Goal: Task Accomplishment & Management: Use online tool/utility

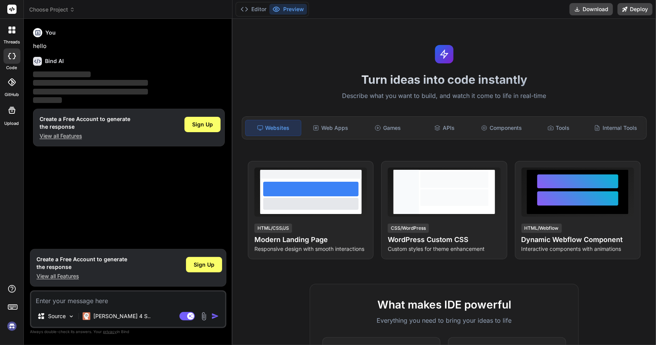
click at [320, 147] on div "Turn ideas into code instantly Describe what you want to build, and watch it co…" at bounding box center [445, 182] width 424 height 326
click at [101, 314] on p "[PERSON_NAME] 4 S.." at bounding box center [121, 317] width 57 height 8
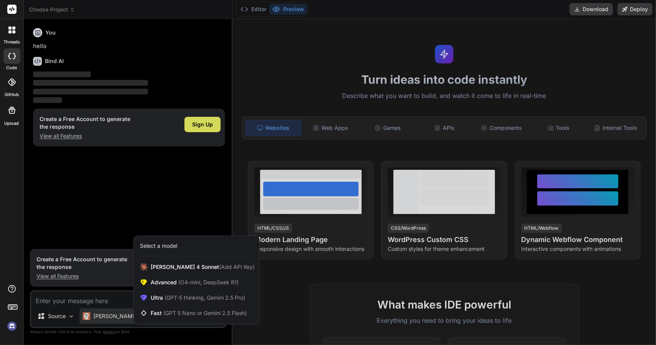
click at [45, 320] on div at bounding box center [328, 172] width 656 height 345
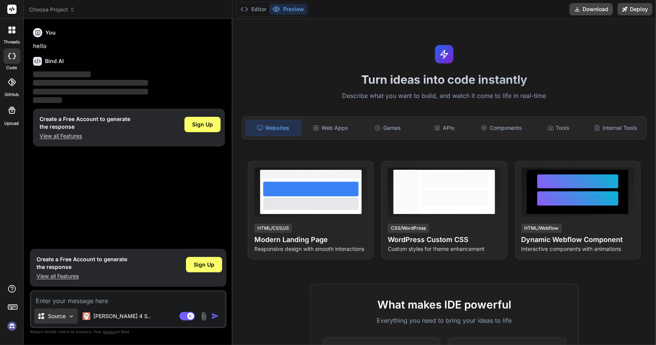
click at [62, 322] on div "Source" at bounding box center [55, 316] width 43 height 15
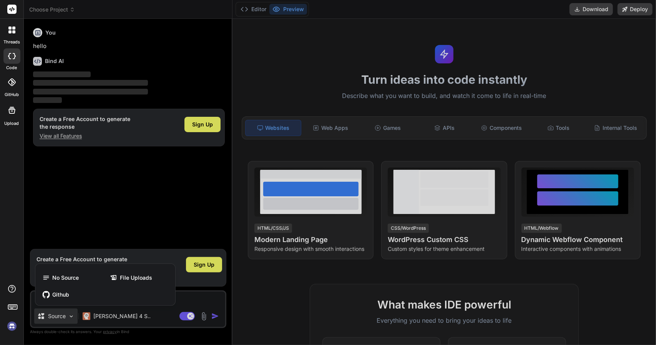
click at [98, 205] on div at bounding box center [328, 172] width 656 height 345
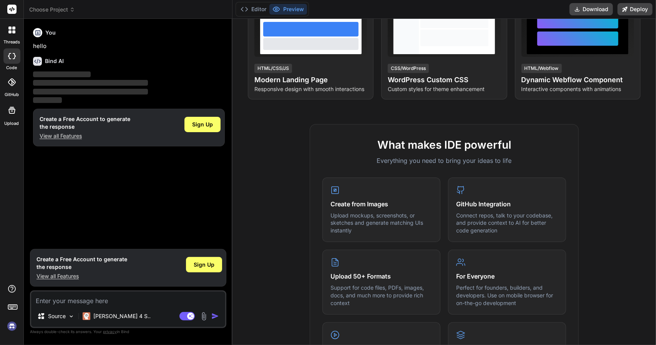
scroll to position [94, 0]
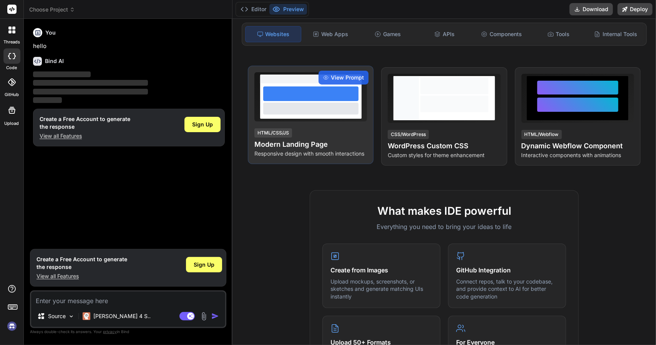
drag, startPoint x: 363, startPoint y: 269, endPoint x: 311, endPoint y: 160, distance: 121.1
click at [311, 158] on p "Responsive design with smooth interactions" at bounding box center [311, 154] width 113 height 8
click at [348, 145] on h4 "Modern Landing Page" at bounding box center [311, 144] width 113 height 11
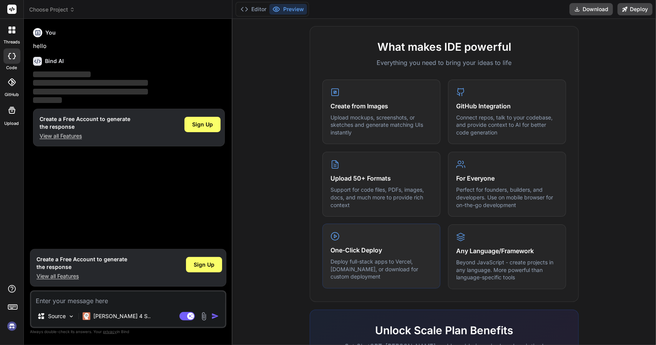
scroll to position [393, 0]
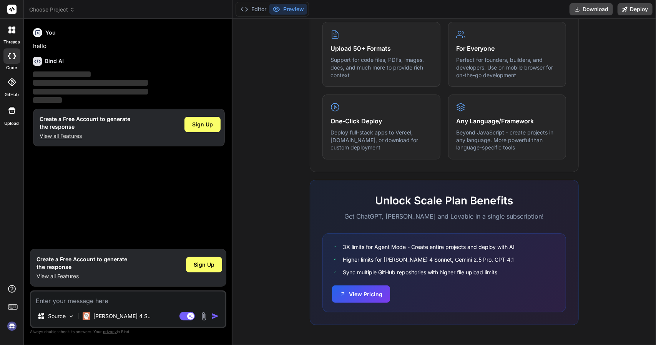
click at [11, 324] on img at bounding box center [11, 326] width 13 height 13
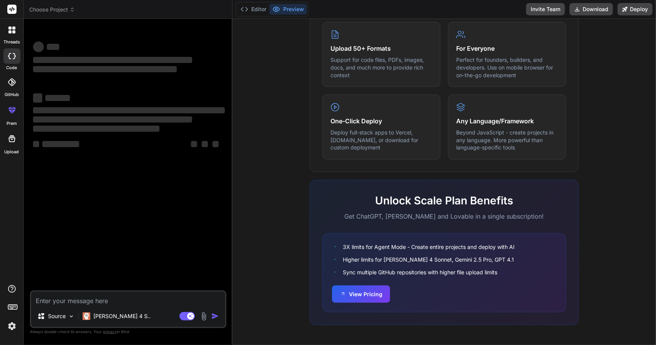
click at [8, 326] on img at bounding box center [11, 326] width 13 height 13
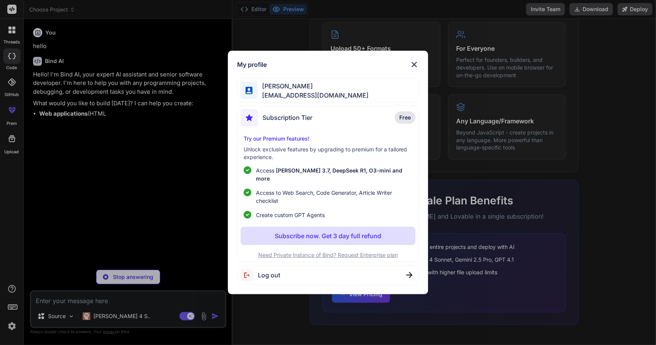
click at [324, 231] on p "Subscribe now. Get 3 day full refund" at bounding box center [328, 235] width 106 height 9
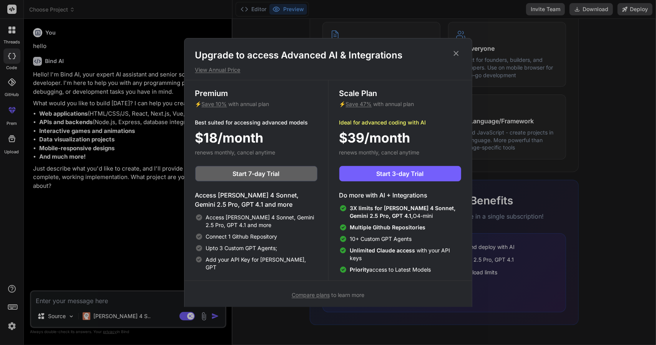
type textarea "x"
click at [393, 174] on span "Start 3-day Trial" at bounding box center [400, 173] width 47 height 9
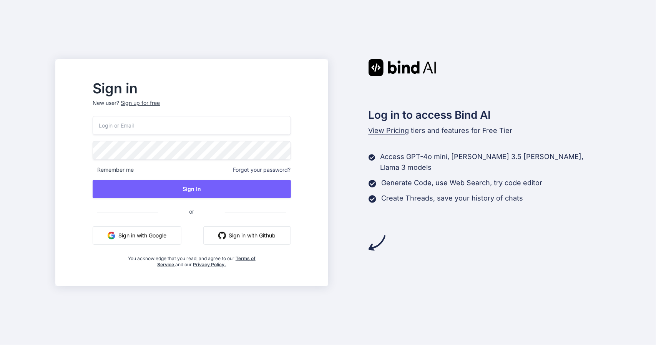
click at [171, 236] on button "Sign in with Google" at bounding box center [137, 235] width 89 height 18
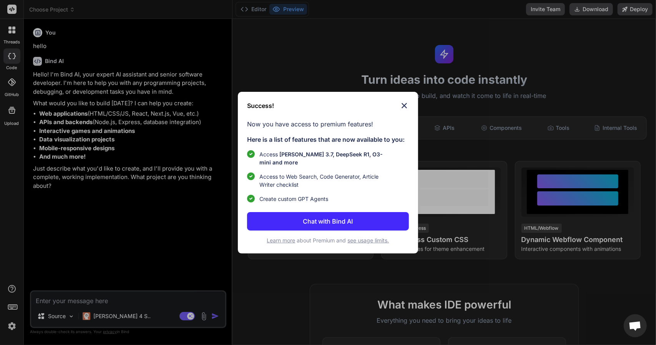
click at [317, 226] on p "Chat with Bind AI" at bounding box center [328, 221] width 50 height 9
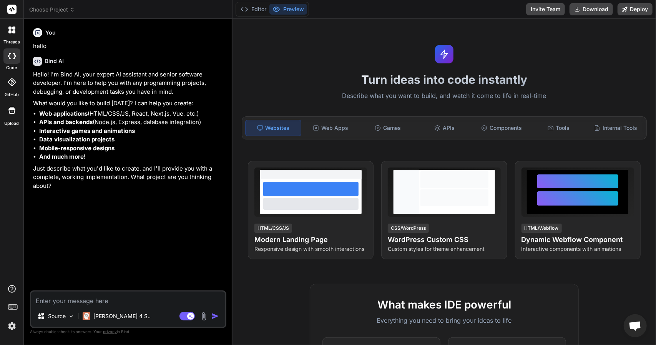
click at [11, 327] on img at bounding box center [11, 326] width 13 height 13
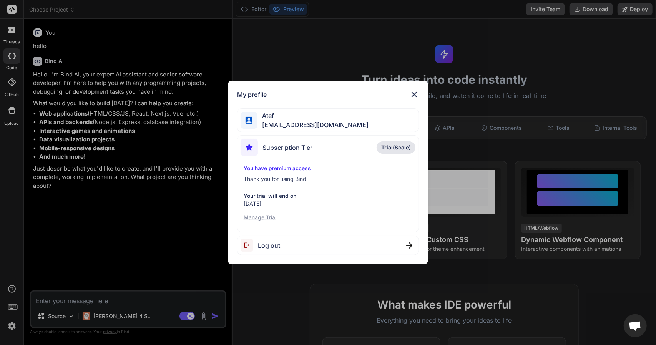
click at [11, 327] on div "My profile Atef [EMAIL_ADDRESS][DOMAIN_NAME] Subscription Tier Trial(Scale) You…" at bounding box center [328, 172] width 656 height 345
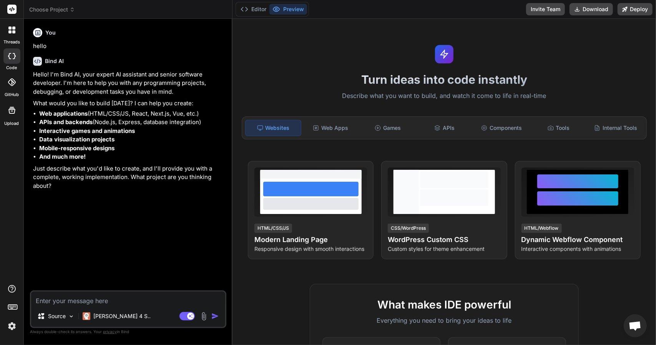
click at [14, 31] on icon at bounding box center [13, 31] width 3 height 3
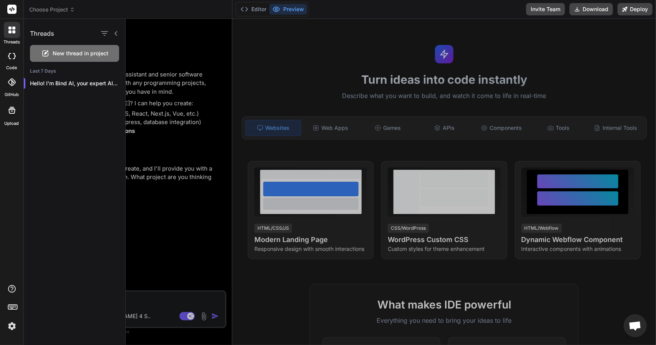
click at [14, 31] on icon at bounding box center [13, 31] width 3 height 3
click at [12, 59] on div at bounding box center [11, 55] width 17 height 15
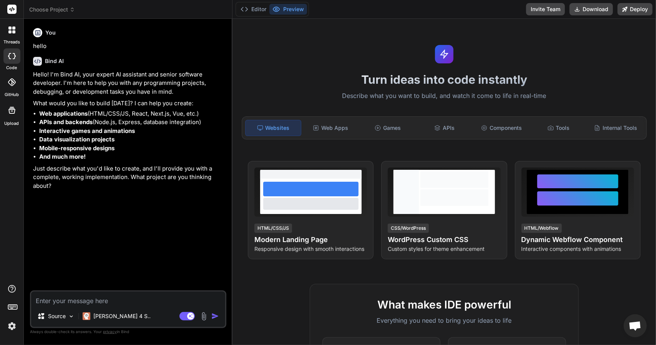
click at [12, 59] on div at bounding box center [11, 55] width 17 height 15
click at [12, 121] on label "Upload" at bounding box center [12, 123] width 15 height 7
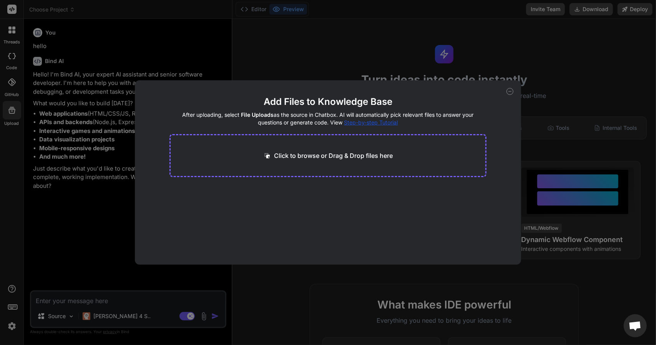
drag, startPoint x: 241, startPoint y: 204, endPoint x: 226, endPoint y: 171, distance: 36.1
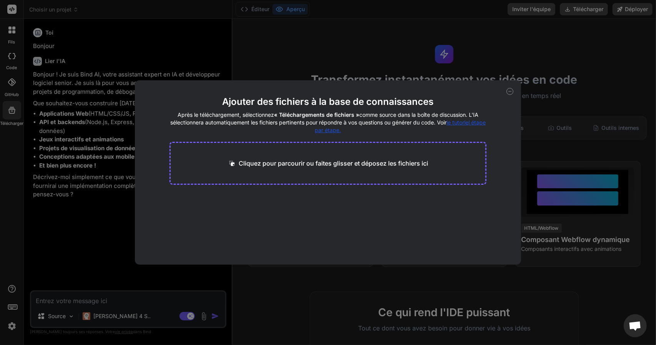
click at [297, 287] on div "Ajouter des fichiers à la base de connaissances Après le téléchargement, sélect…" at bounding box center [328, 172] width 656 height 345
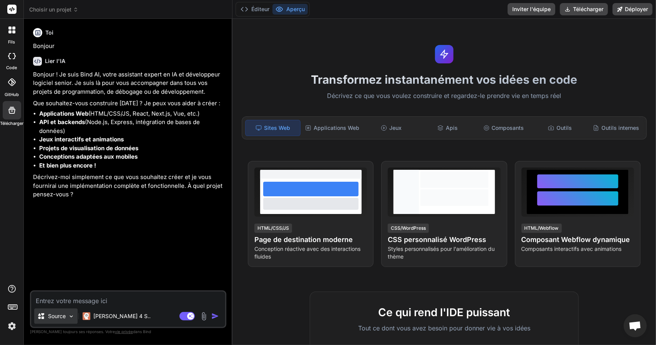
click at [52, 316] on font "Source" at bounding box center [57, 316] width 18 height 7
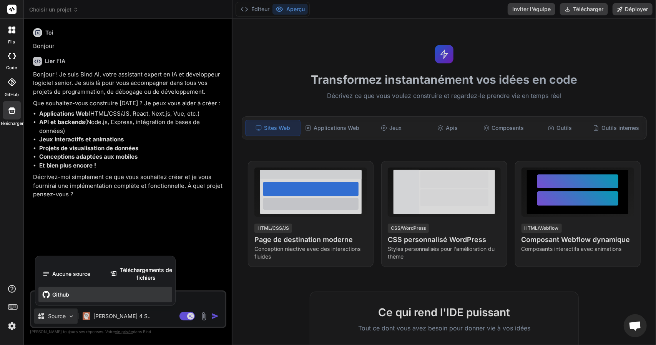
click at [65, 289] on div "Github" at bounding box center [105, 294] width 134 height 15
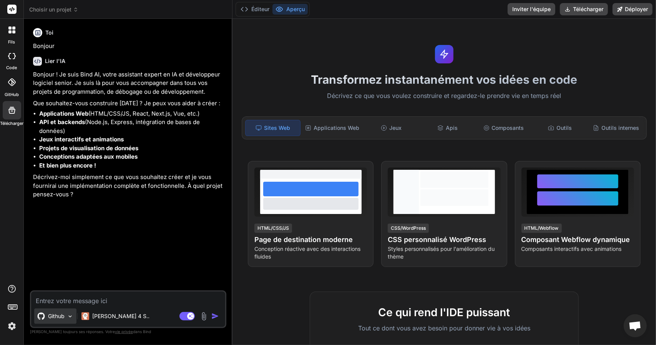
click at [55, 319] on font "Github" at bounding box center [56, 316] width 17 height 7
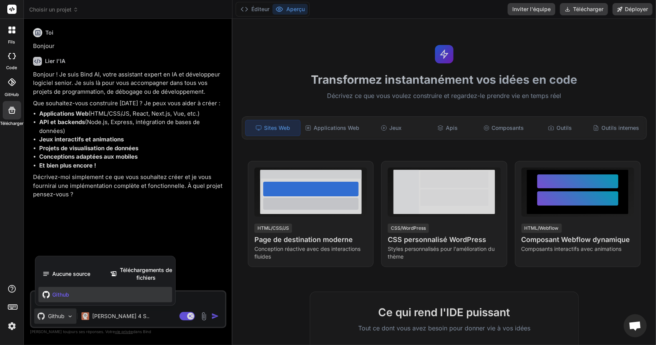
click at [71, 298] on div "Github" at bounding box center [105, 294] width 134 height 15
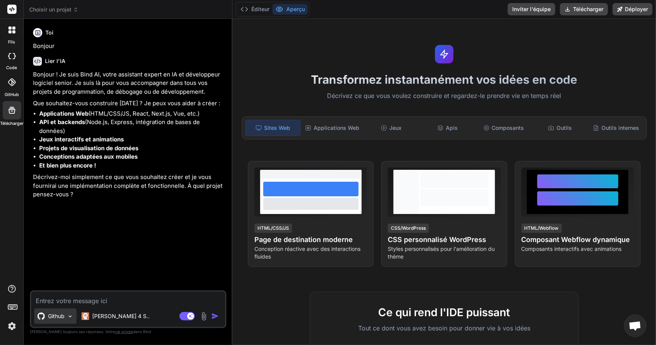
click at [55, 314] on font "Github" at bounding box center [56, 316] width 17 height 7
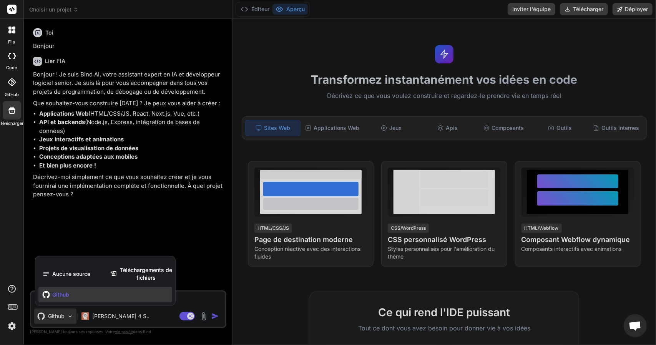
click at [171, 322] on div at bounding box center [328, 172] width 656 height 345
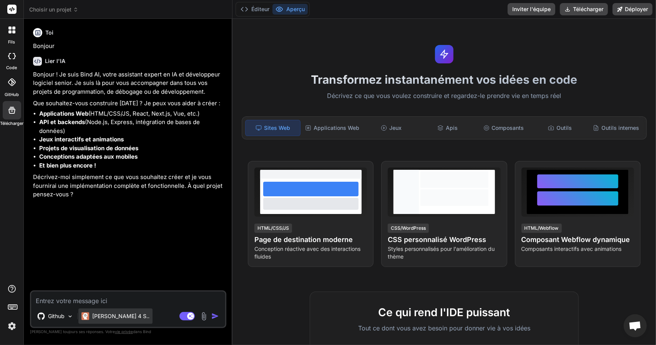
click at [104, 315] on font "[PERSON_NAME] 4 S.." at bounding box center [120, 316] width 57 height 7
click at [70, 319] on img at bounding box center [70, 316] width 7 height 7
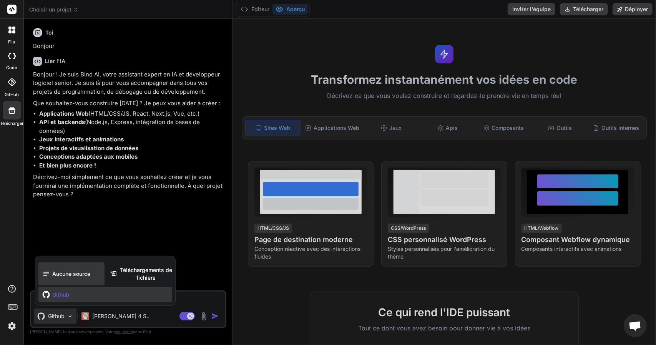
click at [67, 277] on font "Aucune source" at bounding box center [71, 274] width 38 height 7
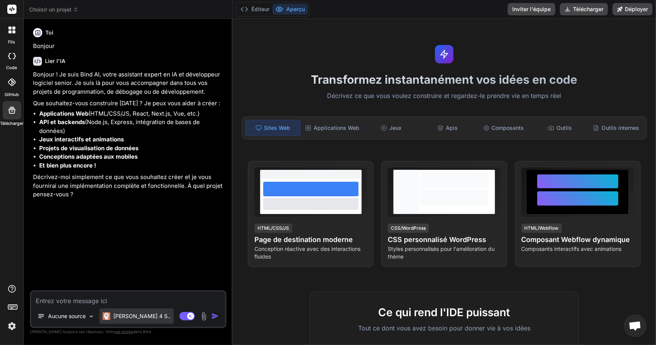
click at [123, 320] on p "[PERSON_NAME] 4 S.." at bounding box center [141, 317] width 57 height 8
click at [80, 322] on div "Aucune source" at bounding box center [65, 316] width 63 height 15
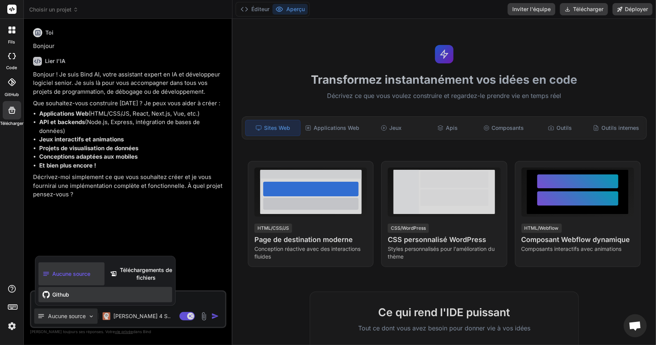
click at [62, 297] on font "Github" at bounding box center [60, 294] width 17 height 7
type textarea "x"
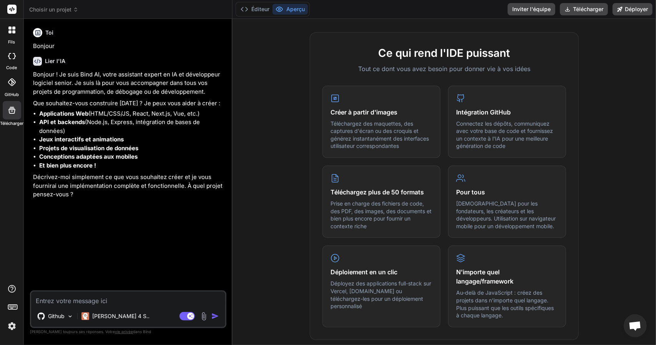
scroll to position [265, 0]
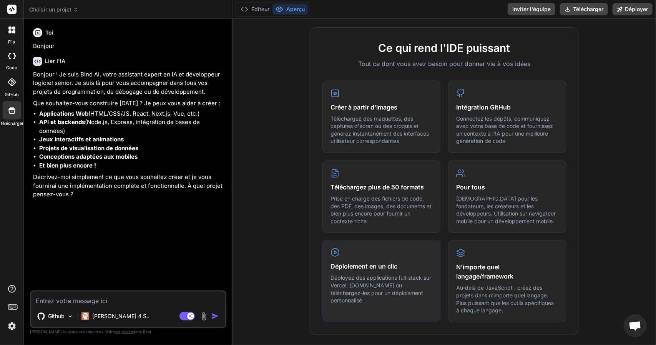
click at [373, 280] on p "Déployez des applications full-stack sur Vercel, [DOMAIN_NAME] ou téléchargez-l…" at bounding box center [382, 289] width 102 height 30
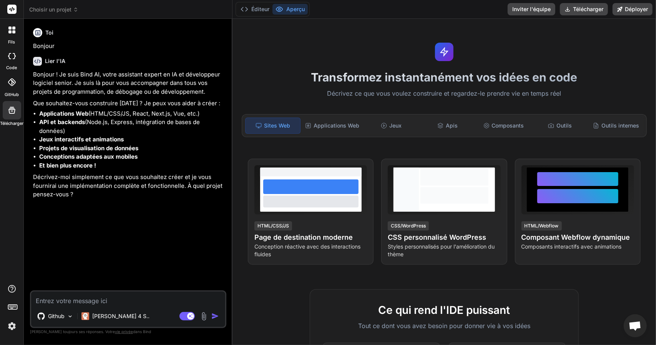
scroll to position [0, 0]
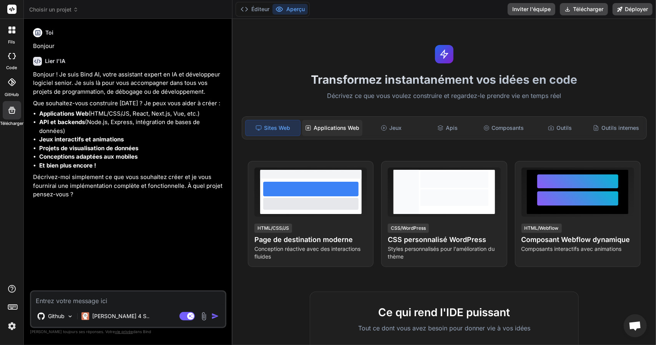
click at [338, 122] on div "Applications Web" at bounding box center [332, 128] width 60 height 16
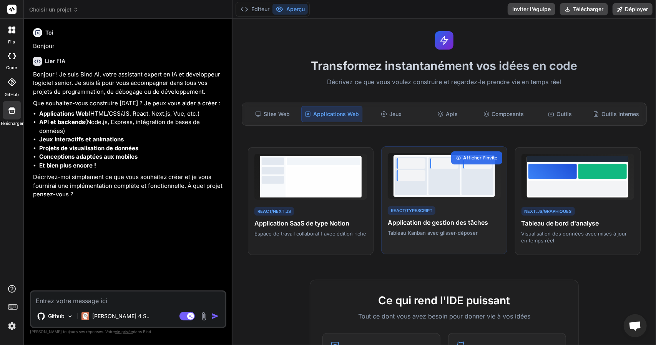
scroll to position [13, 0]
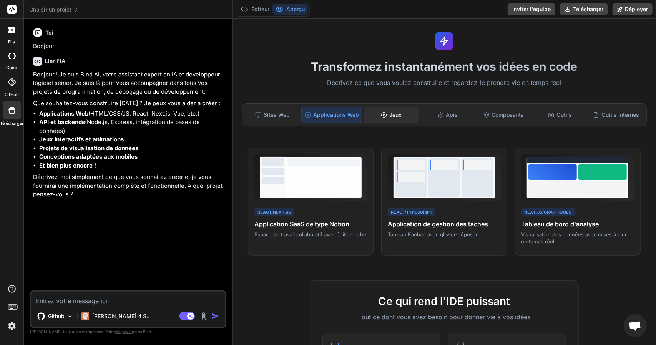
click at [394, 117] on font "Jeux" at bounding box center [395, 114] width 12 height 7
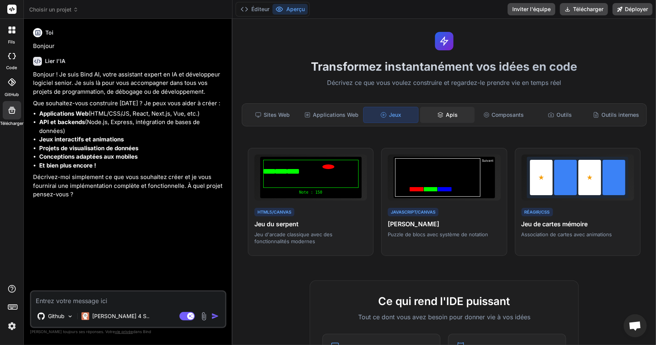
click at [456, 108] on div "Apis" at bounding box center [447, 115] width 55 height 16
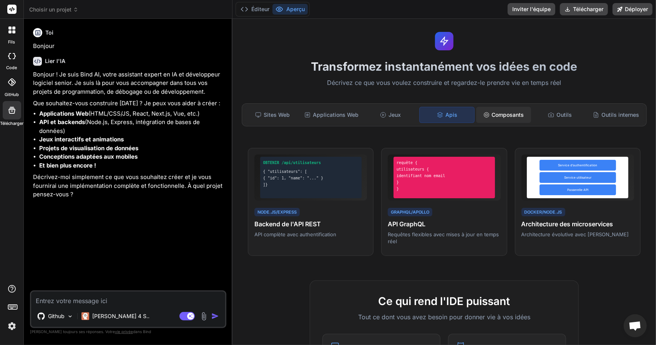
click at [496, 113] on font "Composants" at bounding box center [508, 114] width 32 height 7
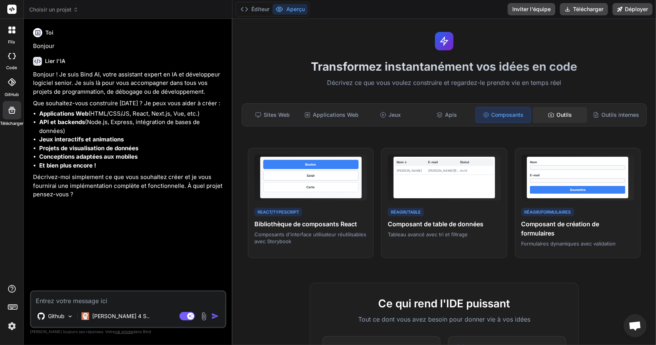
click at [550, 113] on div "Outils" at bounding box center [560, 115] width 55 height 16
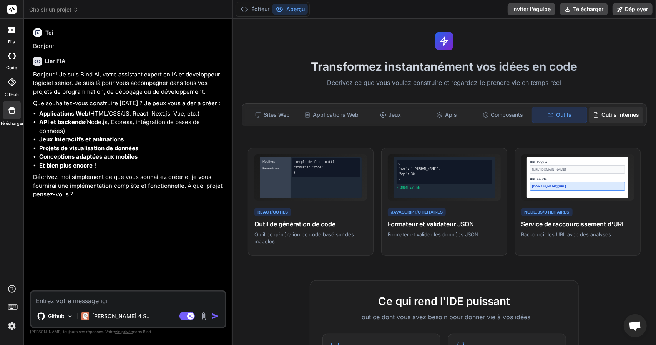
click at [627, 114] on font "Outils internes" at bounding box center [621, 114] width 38 height 7
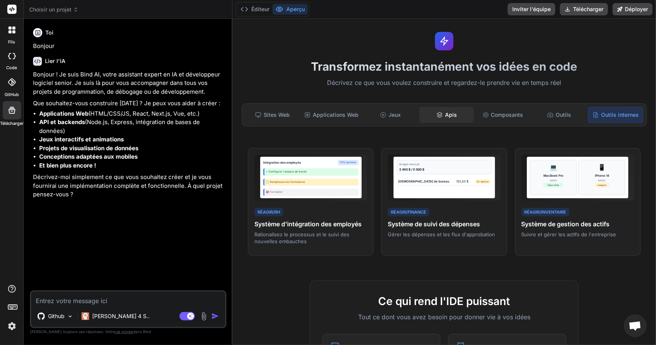
click at [448, 115] on font "Apis" at bounding box center [451, 114] width 12 height 7
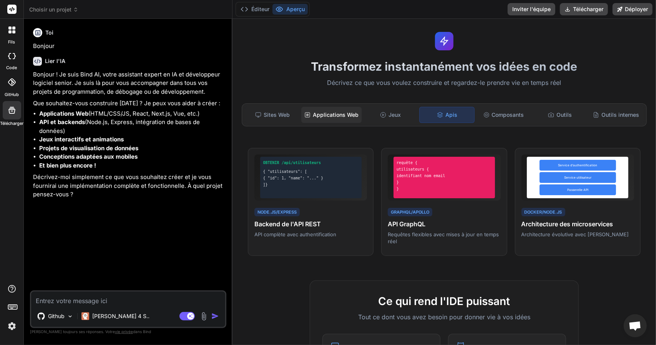
click at [338, 116] on font "Applications Web" at bounding box center [336, 114] width 46 height 7
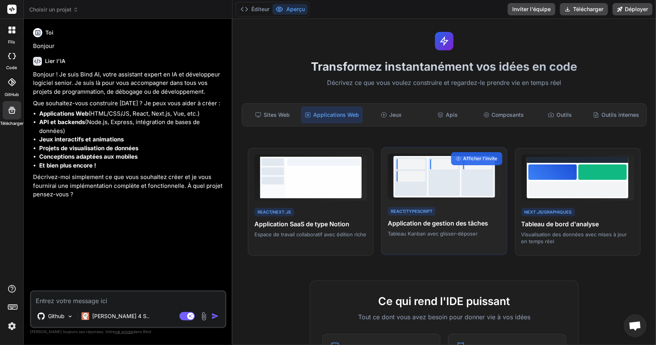
click at [451, 199] on div at bounding box center [444, 177] width 113 height 46
click at [460, 158] on div "Afficher l'invite" at bounding box center [476, 158] width 51 height 13
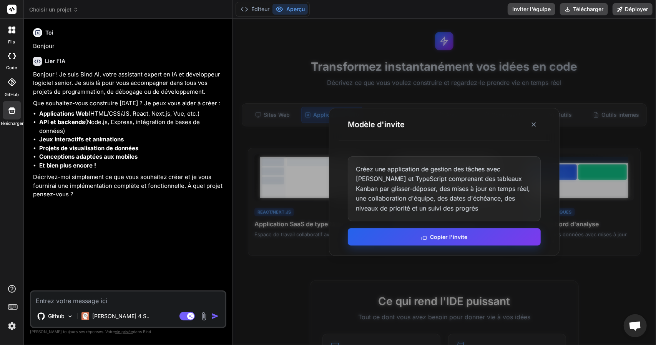
click at [433, 240] on font "Copier l'invite" at bounding box center [448, 237] width 37 height 7
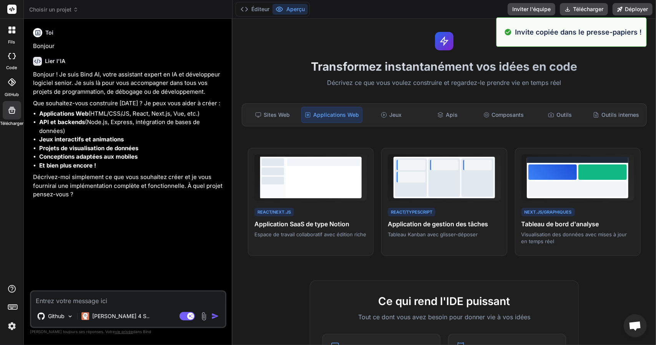
click at [84, 298] on textarea at bounding box center [128, 299] width 194 height 14
paste textarea "Create a task management app with React and TypeScript featuring drag-and-drop …"
type textarea "Create a task management app with React and TypeScript featuring drag-and-drop …"
type textarea "x"
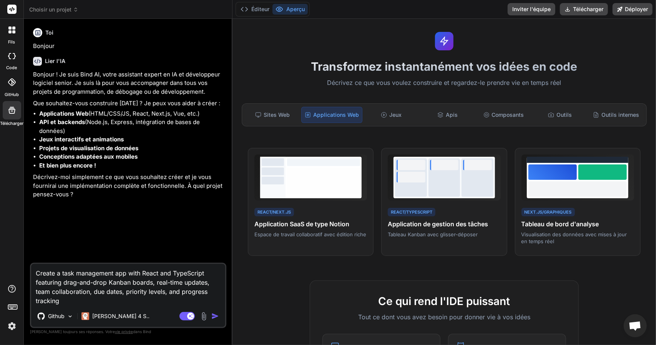
type textarea "Create a task management app with React and TypeScript featuring drag-and-drop …"
click at [215, 316] on img "button" at bounding box center [215, 317] width 8 height 8
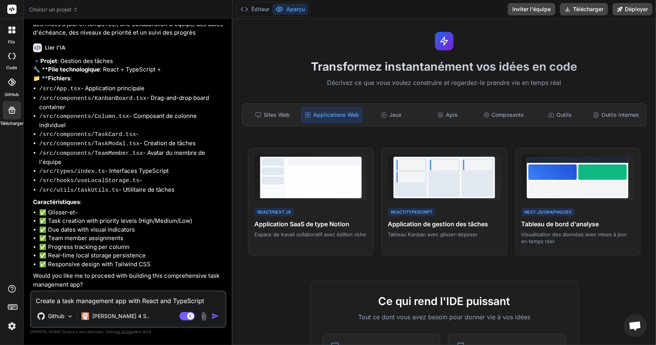
scroll to position [210, 0]
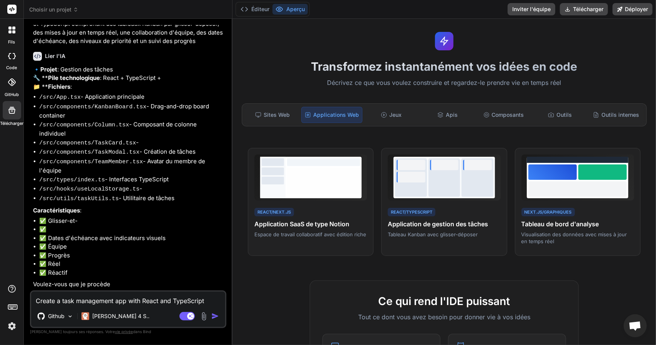
type textarea "x"
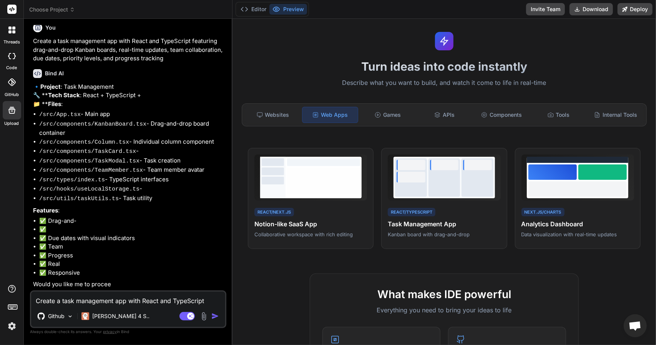
click at [214, 314] on img "button" at bounding box center [215, 317] width 8 height 8
click at [158, 308] on div "Create a task management app with React and TypeScript featuring drag-and-drop …" at bounding box center [128, 310] width 196 height 38
click at [132, 296] on textarea "Create a task management app with React and TypeScript featuring drag-and-drop …" at bounding box center [128, 299] width 194 height 14
type textarea "o"
type textarea "x"
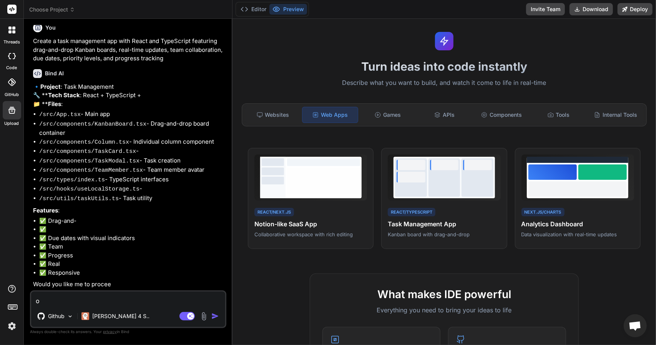
type textarea "ok"
type textarea "x"
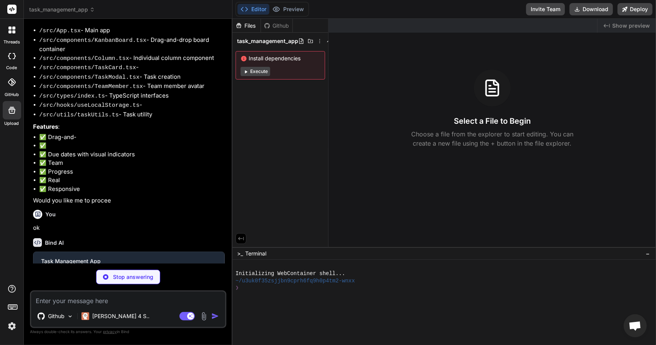
scroll to position [264, 0]
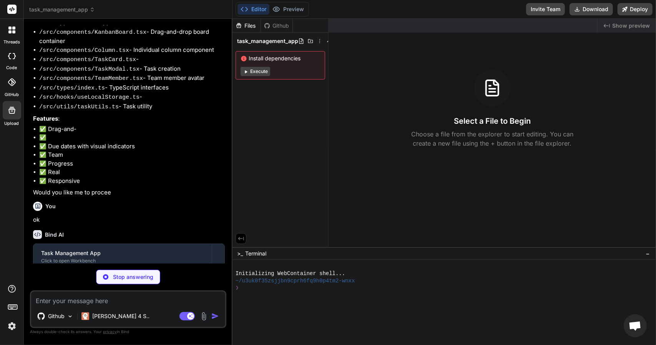
click at [258, 73] on div "Install dependencies Execute" at bounding box center [281, 65] width 90 height 28
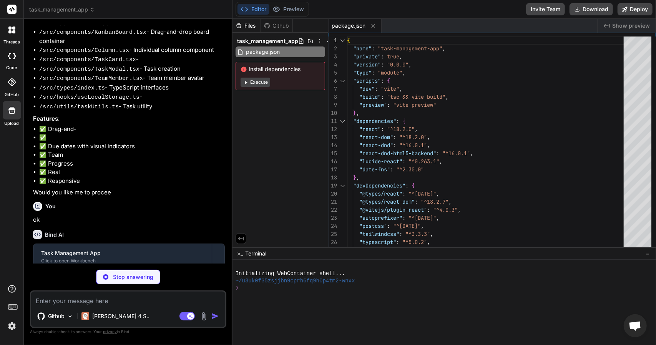
type textarea "x"
type textarea "}"
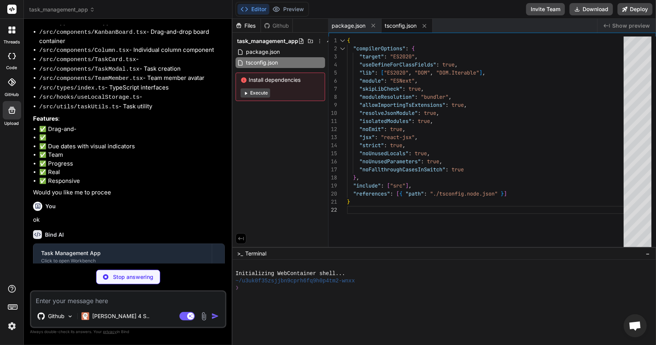
type textarea "x"
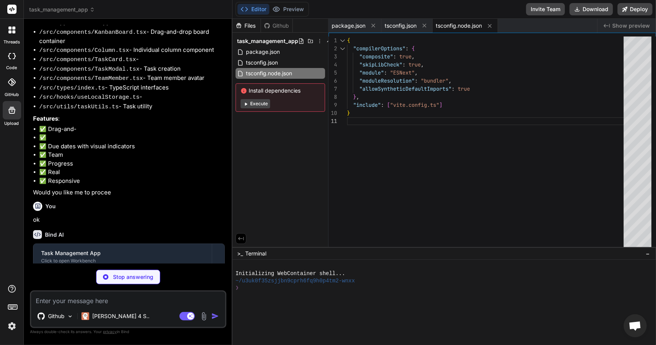
type textarea "x"
type textarea "import { defineConfig } from 'vite' import react from '@vitejs/plugin-react' ex…"
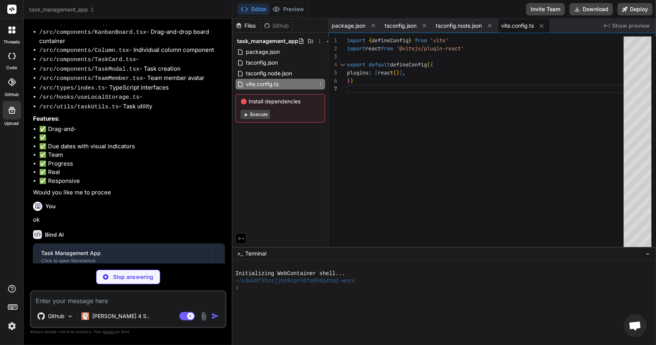
type textarea "x"
type textarea "}"
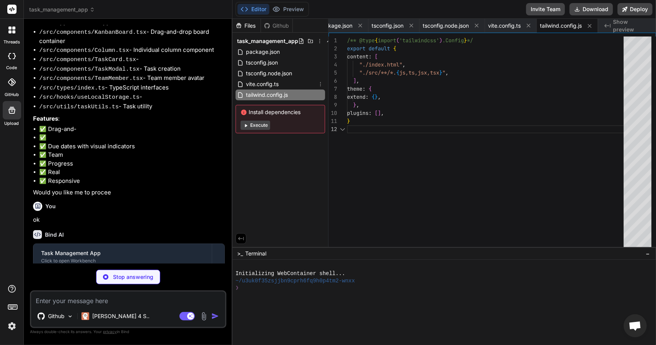
type textarea "x"
type textarea "export default { plugins: { tailwindcss: {}, autoprefixer: {}, }, }"
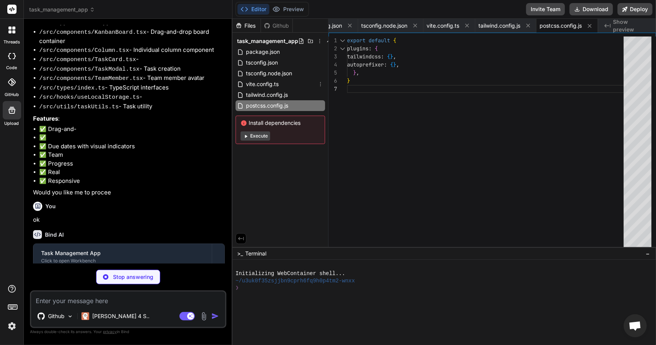
type textarea "x"
type textarea "<script type="module" src="/src/main.tsx"></script> </body> </html>"
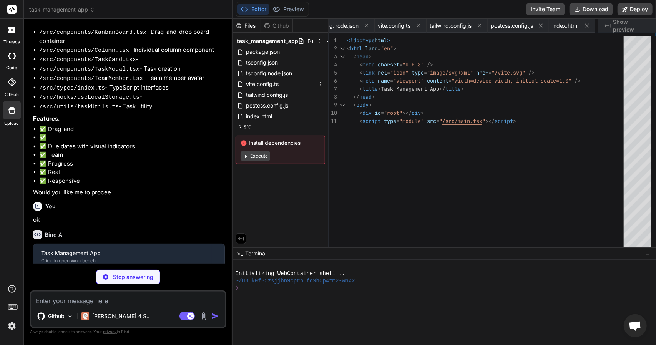
type textarea "x"
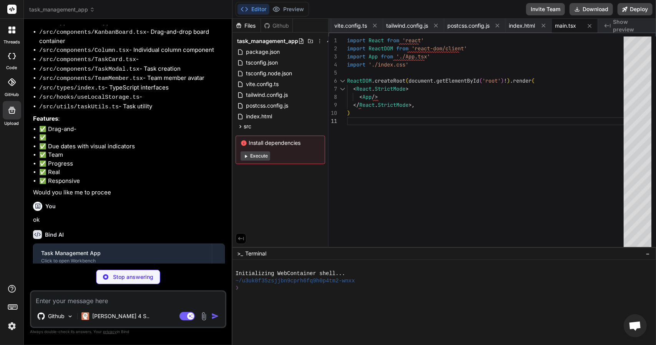
type textarea "x"
type textarea "} }"
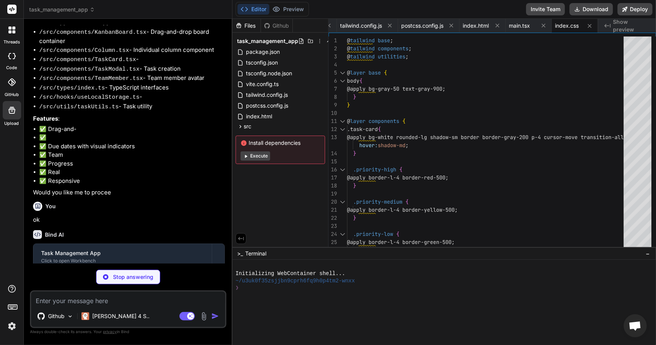
type textarea "x"
type textarea "}"
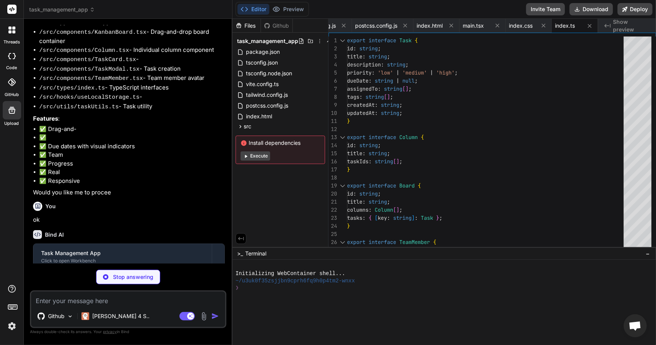
type textarea "x"
type textarea "} }; return [storedValue, setValue] as const; }"
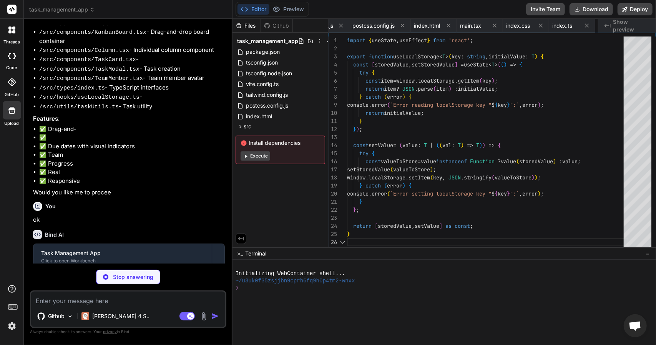
scroll to position [0, 330]
type textarea "x"
type textarea "} }; export const generateId = (): string => { return Math.random().toString(36…"
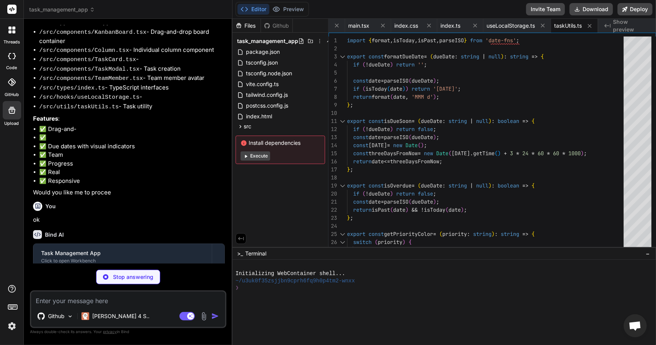
type textarea "x"
type textarea "title={[DOMAIN_NAME]} > {member.name.split(' ').map(n => n[0]).join('').toUpper…"
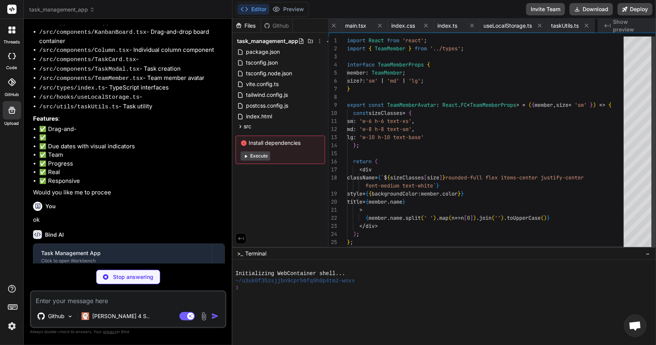
scroll to position [0, 440]
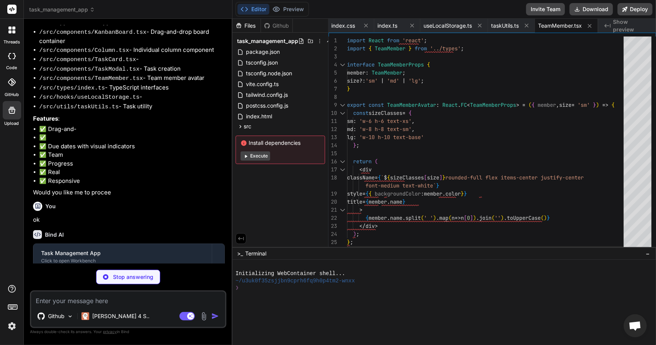
click at [281, 23] on div "Github" at bounding box center [277, 26] width 32 height 8
click at [264, 152] on button "Execute" at bounding box center [256, 155] width 30 height 9
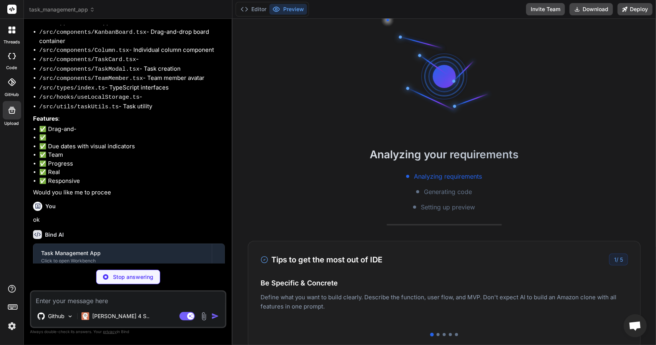
type textarea "x"
type textarea "</div> ); };"
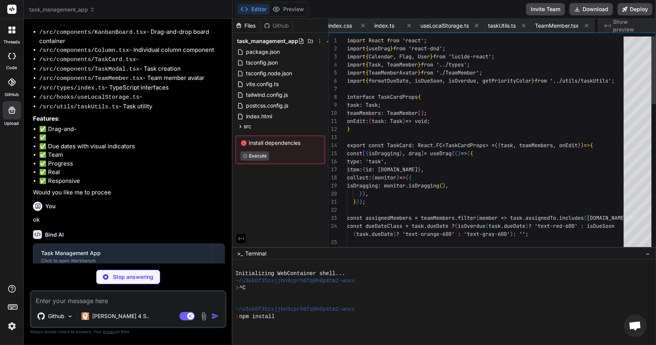
scroll to position [0, 492]
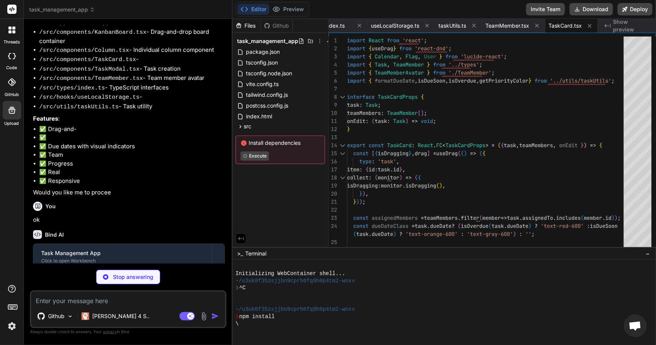
type textarea "x"
type textarea "</button> </div> </div> ); };"
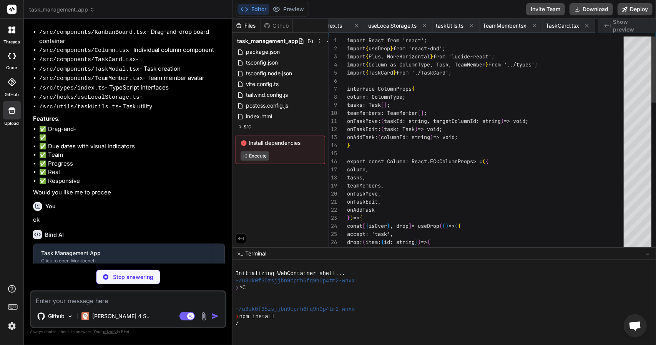
scroll to position [0, 540]
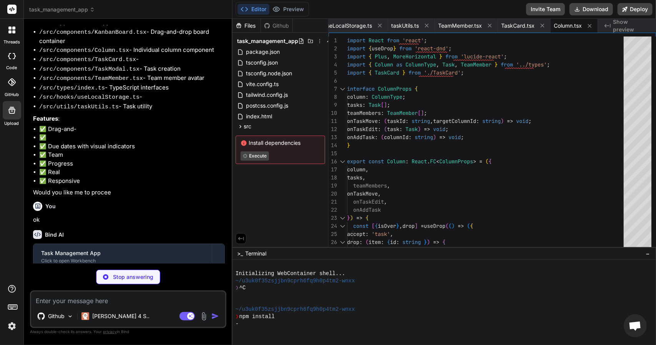
type textarea "x"
type textarea "> {task ? 'Update Task' : 'Create Task'} </button> </div> </div> </div> ); };"
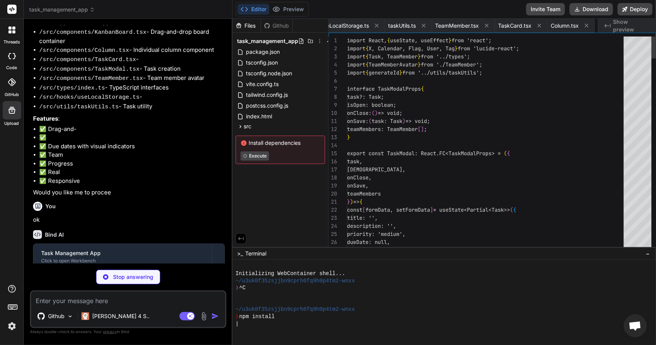
scroll to position [0, 596]
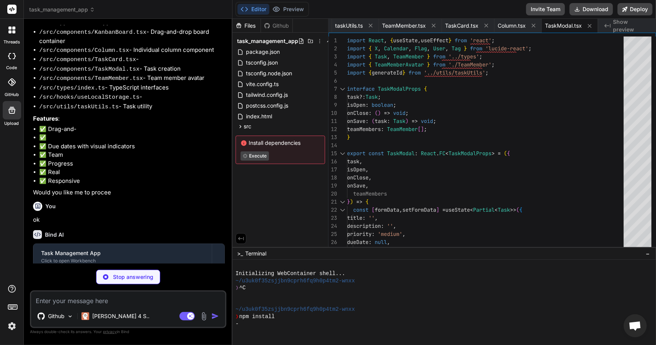
type textarea "x"
type textarea "</DndProvider> ); };"
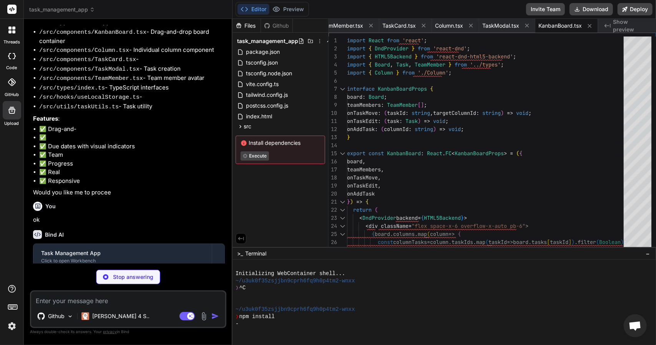
scroll to position [501, 0]
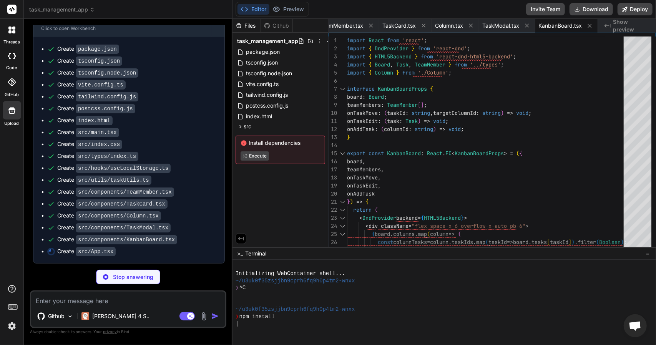
type textarea "x"
type textarea "onSave={handleTaskSave} teamMembers={teamMembers} /> </div> ); } export default…"
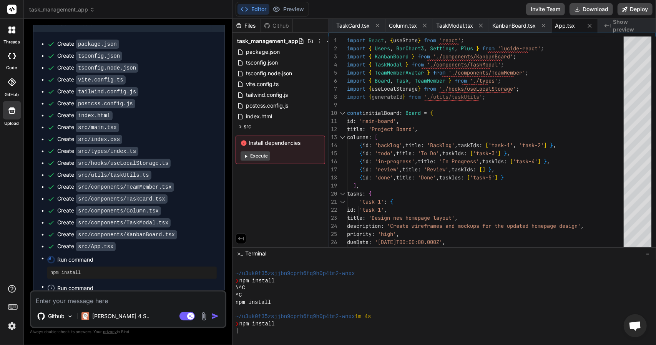
scroll to position [86, 0]
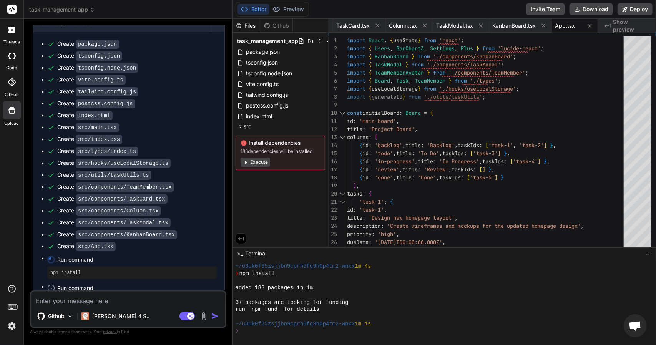
type textarea "x"
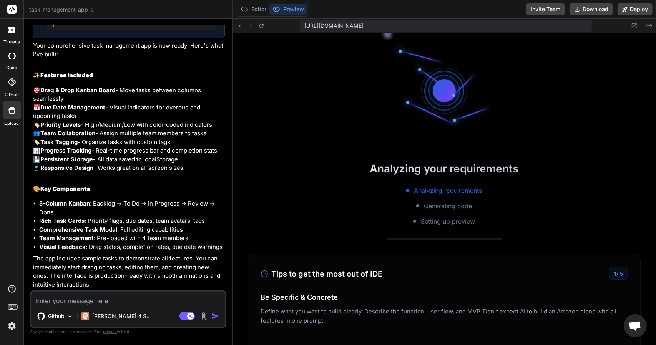
scroll to position [280, 0]
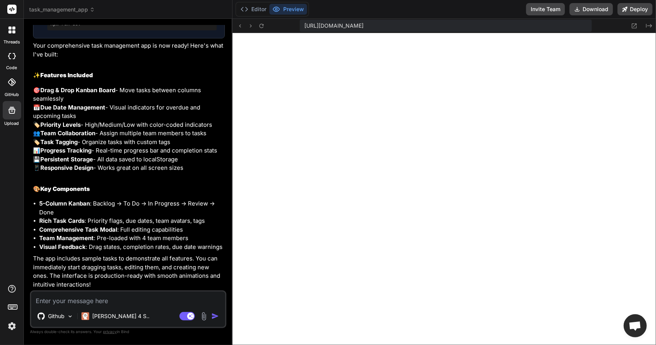
click at [123, 303] on textarea at bounding box center [128, 299] width 194 height 14
type textarea "e"
type textarea "x"
type textarea "en"
type textarea "x"
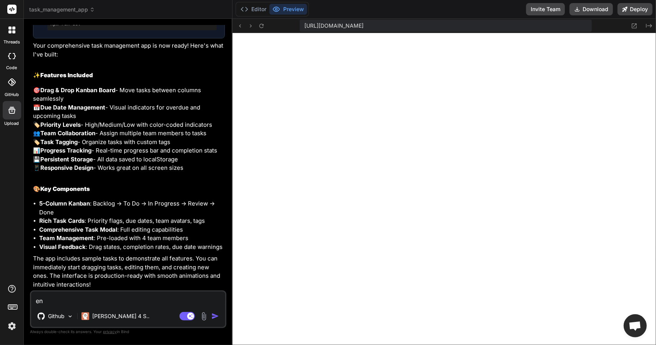
type textarea "en"
type textarea "x"
type textarea "en f"
type textarea "x"
type textarea "en fr"
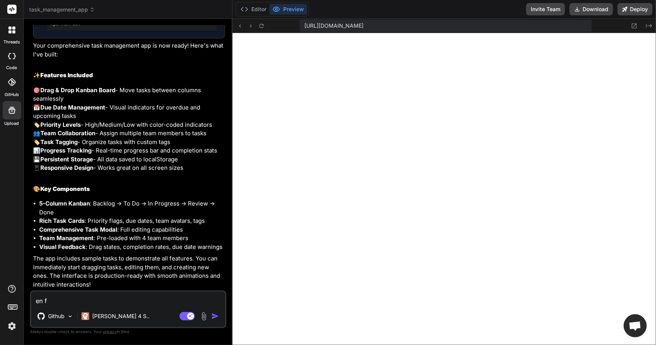
type textarea "x"
type textarea "en fra"
type textarea "x"
type textarea "en fran"
type textarea "x"
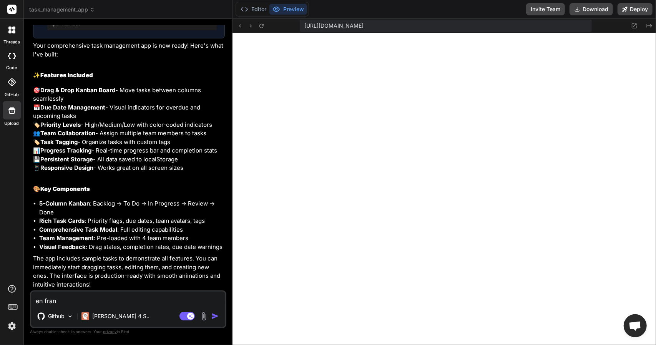
type textarea "en franc"
type textarea "x"
type textarea "en franca"
type textarea "x"
type textarea "en francai"
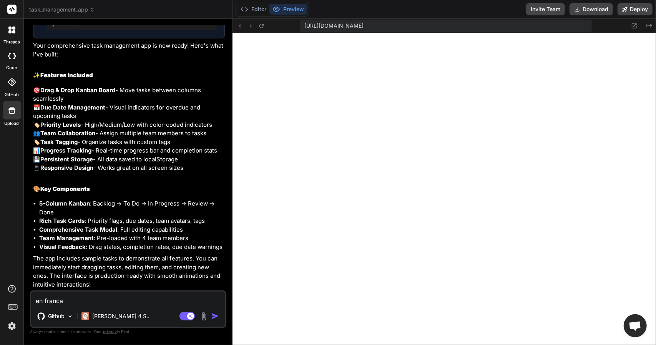
type textarea "x"
type textarea "en francais"
type textarea "x"
type textarea "en francais"
type textarea "x"
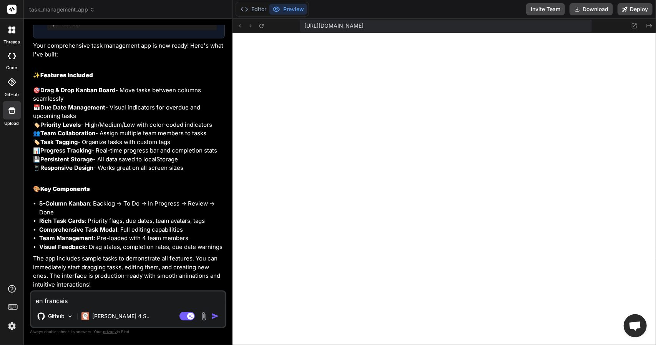
type textarea "en francais e"
type textarea "x"
type textarea "en francais et"
type textarea "x"
type textarea "en francais et"
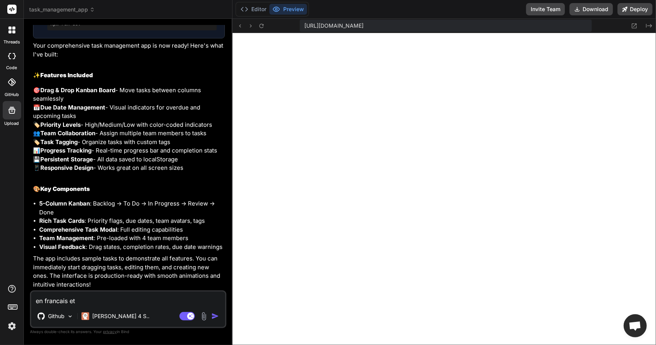
type textarea "x"
type textarea "en francais et s"
type textarea "x"
type textarea "en francais et so"
type textarea "x"
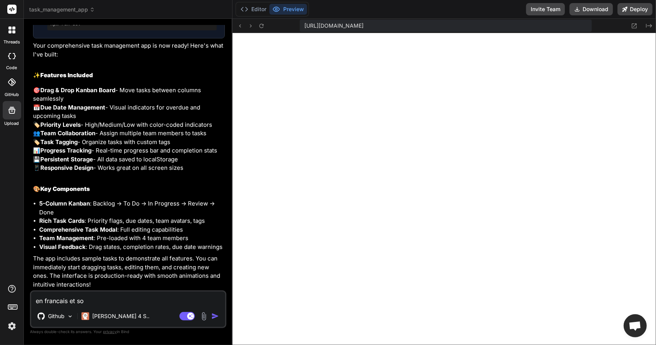
type textarea "en francais et sou"
type textarea "x"
type textarea "en francais et sous"
type textarea "x"
type textarea "en francais et sous"
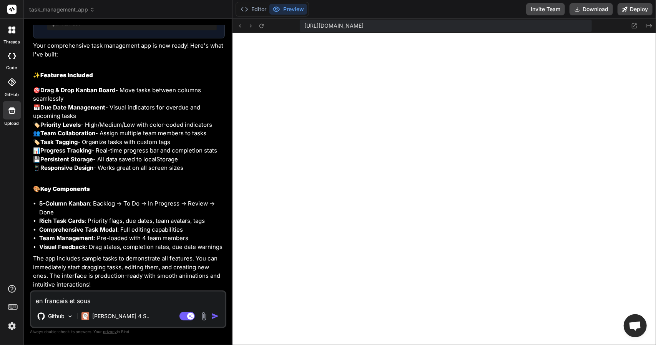
type textarea "x"
type textarea "en francais et sous f"
type textarea "x"
type textarea "en francais et sous fo"
type textarea "x"
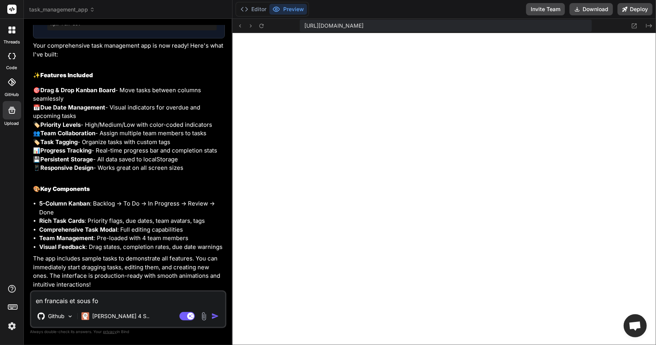
type textarea "en francais et sous for"
type textarea "x"
type textarea "en francais et sous form"
type textarea "x"
type textarea "en francais et sous forme"
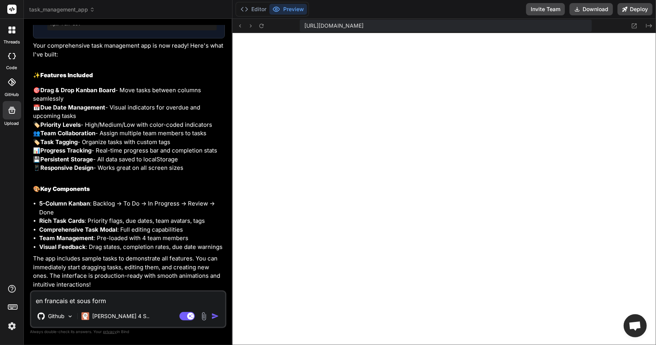
type textarea "x"
type textarea "en francais et sous forme"
type textarea "x"
type textarea "en francais et sous forme d"
type textarea "x"
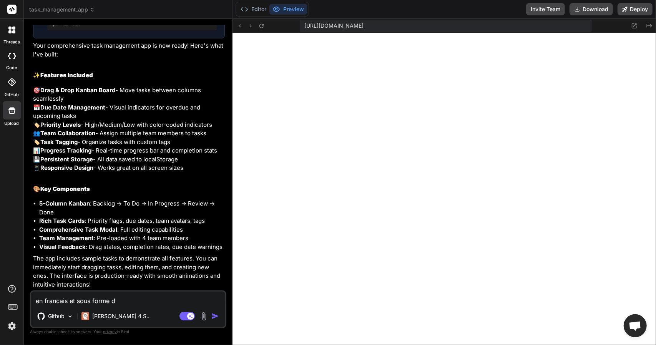
type textarea "en francais et sous forme de"
type textarea "x"
type textarea "en francais et sous forme de"
type textarea "x"
type textarea "en francais et sous forme de l"
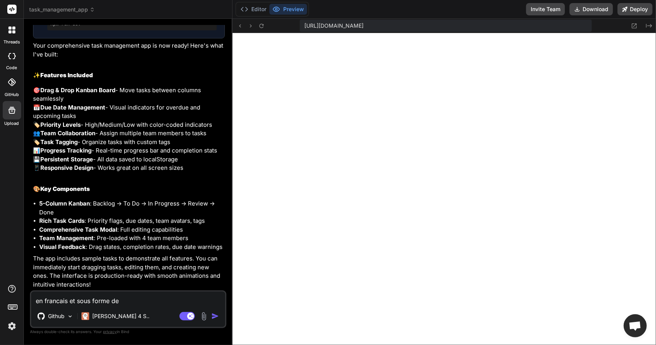
type textarea "x"
type textarea "en francais et sous forme de li"
type textarea "x"
type textarea "en francais et sous forme de lis"
type textarea "x"
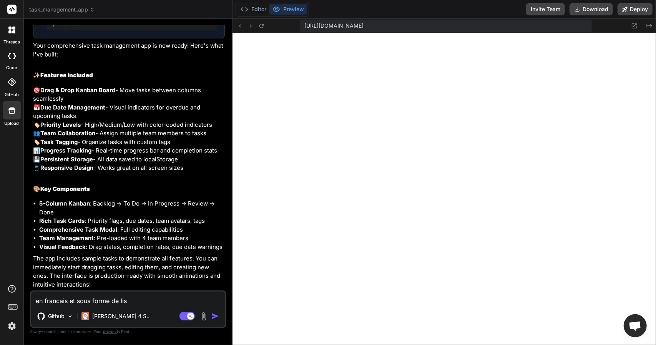
type textarea "en francais et sous forme de list"
type textarea "x"
type textarea "en francais et sous forme de liste"
type textarea "x"
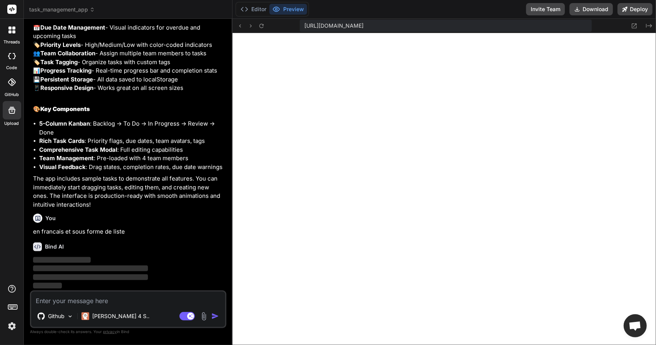
scroll to position [924, 0]
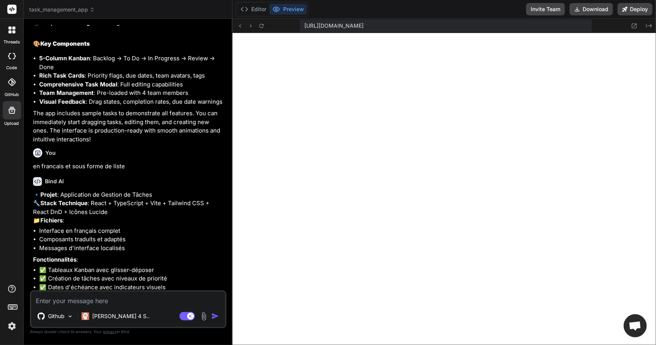
type textarea "x"
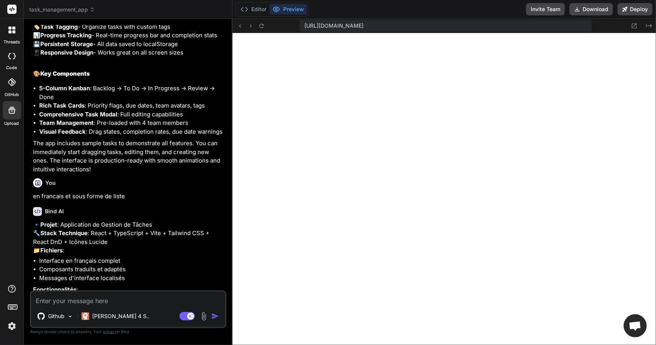
scroll to position [1064, 0]
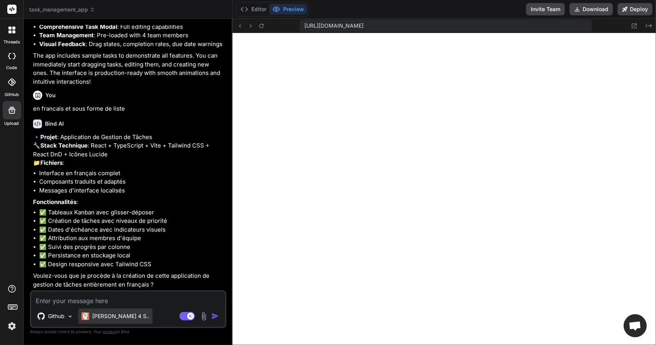
click at [126, 310] on div "[PERSON_NAME] 4 S.." at bounding box center [115, 316] width 74 height 15
click at [112, 299] on textarea at bounding box center [128, 299] width 194 height 14
type textarea "o"
type textarea "x"
type textarea "ou"
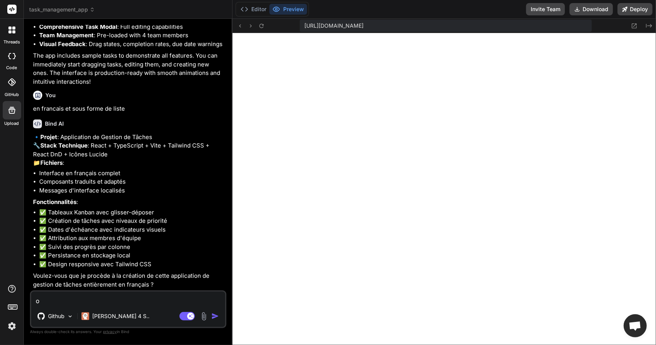
type textarea "x"
type textarea "oui"
type textarea "x"
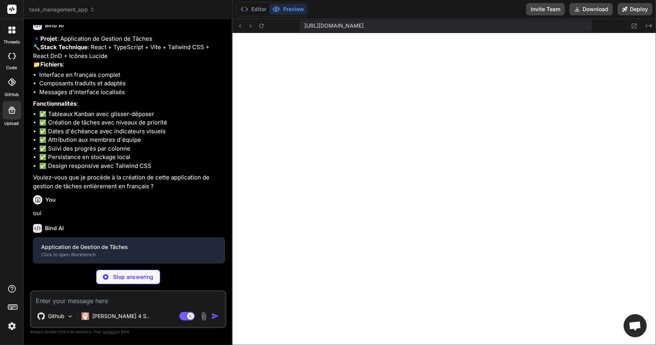
scroll to position [1144, 0]
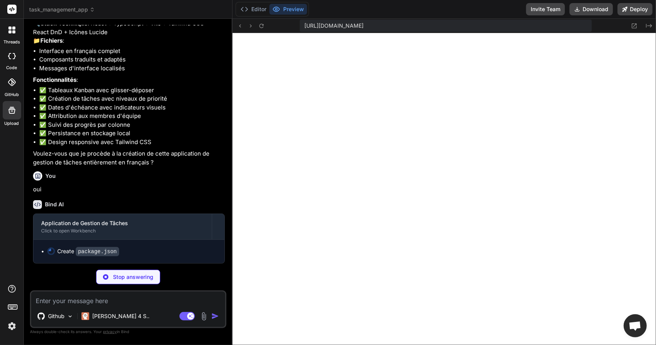
type textarea "x"
type textarea ""@types/react-dom": "^18.2.7", "@vitejs/plugin-react": "^4.0.3", "autoprefixer"…"
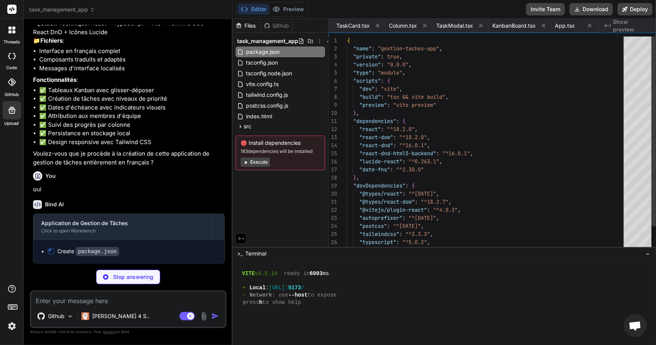
scroll to position [0, 0]
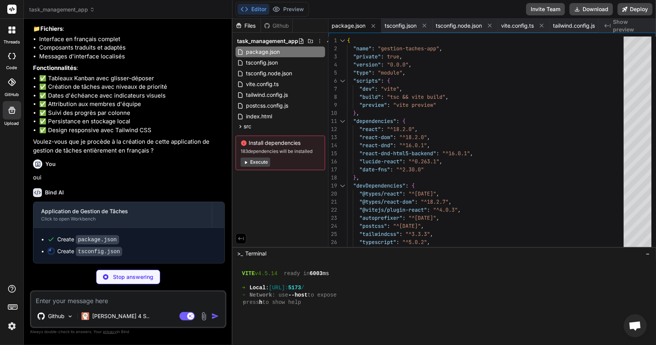
type textarea "x"
type textarea "}"
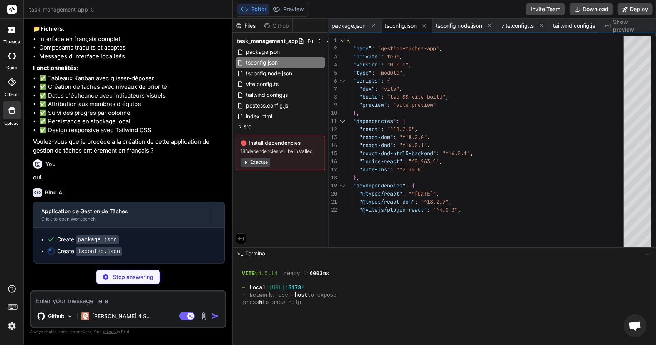
type textarea "x"
type textarea "import { defineConfig } from 'vite' import react from '@vitejs/plugin-react' ex…"
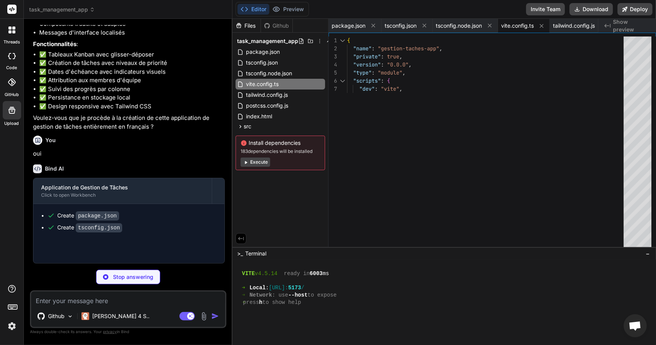
type textarea "x"
type textarea "}"
type textarea "x"
type textarea "export default { plugins: { tailwindcss: {}, autoprefixer: {}, }, }"
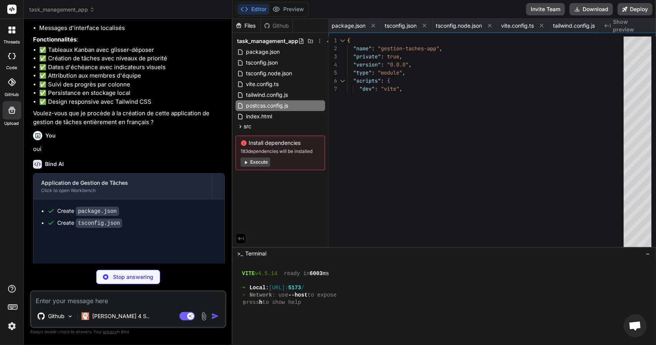
type textarea "x"
type textarea "<script type="module" src="/src/main.tsx"></script> </body> </html>"
type textarea "x"
type textarea "} }"
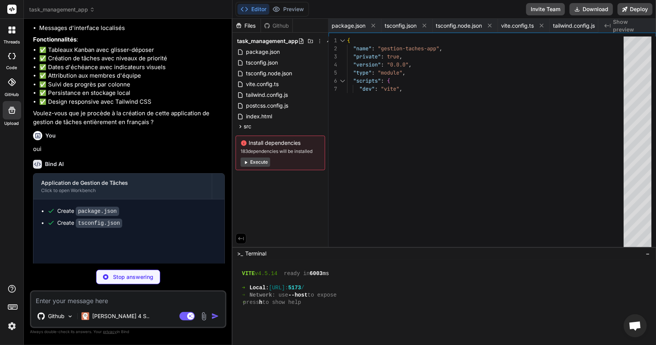
type textarea "x"
type textarea "}"
type textarea "x"
type textarea "} }; return [valeurStockee, definirValeur] as const; }"
type textarea "x"
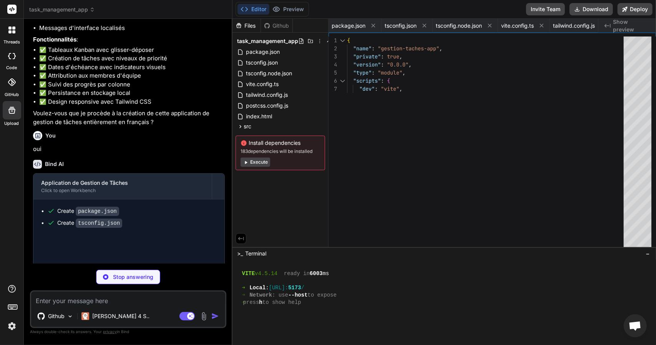
type textarea "default: return 'text-gray-600'; } }; export const genererIdUnique = (): string…"
type textarea "x"
type textarea "title={membre.nom} > {membre.nom.split(' ').map(n => n[0]).join('').toUpperCase…"
type textarea "x"
type textarea "</span> )} </div> )} </div> ); };"
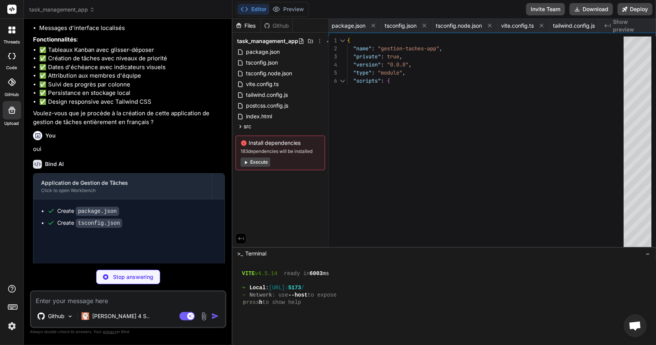
type textarea "x"
type textarea "<span>Ajouter une tâche</span> </button> </div> </div> ); };"
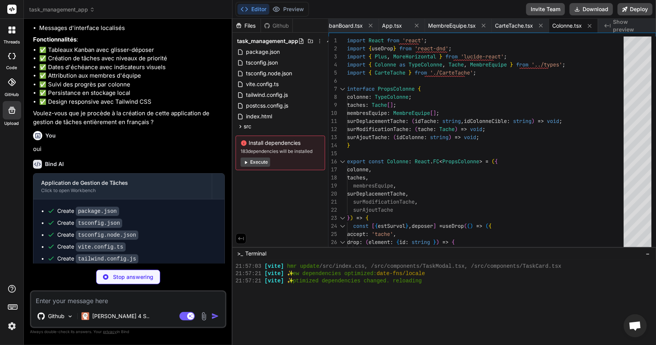
scroll to position [1359, 0]
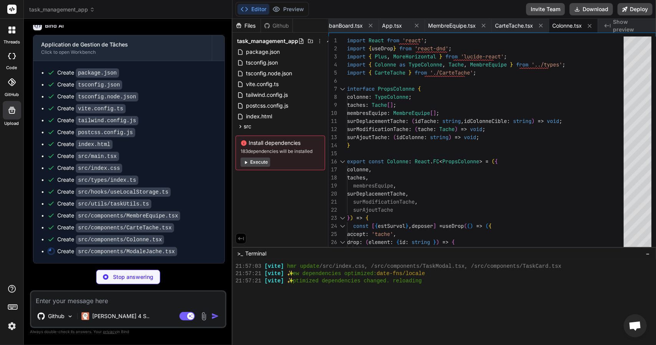
click at [263, 162] on button "Execute" at bounding box center [256, 162] width 30 height 9
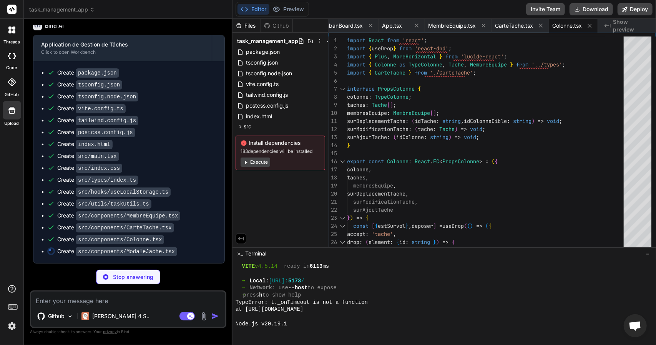
scroll to position [574, 0]
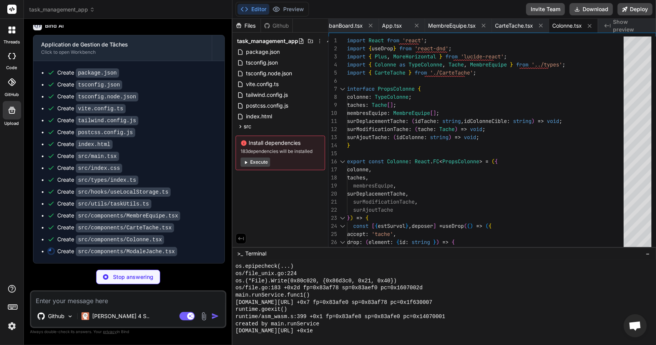
type textarea "x"
type textarea "</div> </div> ); };"
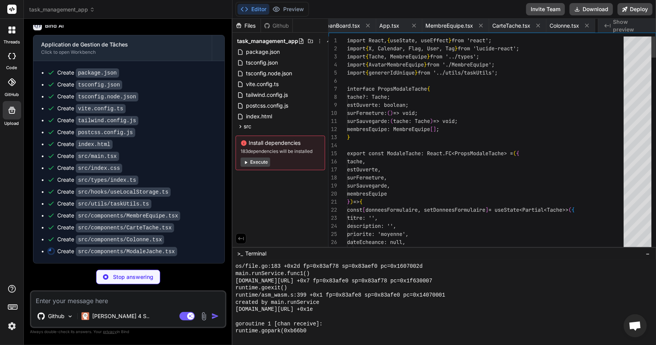
scroll to position [0, 940]
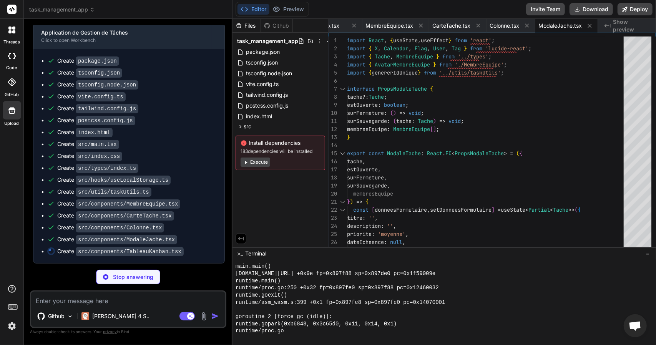
type textarea "x"
type textarea "</div> </DndProvider> ); };"
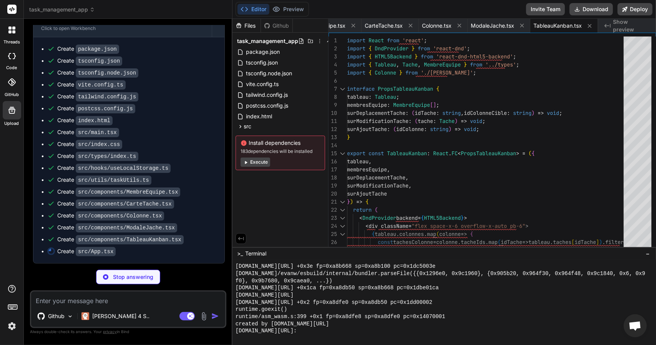
scroll to position [1772, 0]
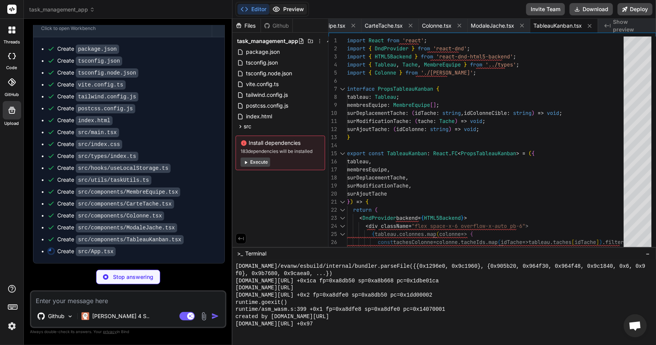
click at [298, 10] on button "Preview" at bounding box center [288, 9] width 38 height 11
type textarea "x"
type textarea "export default App;"
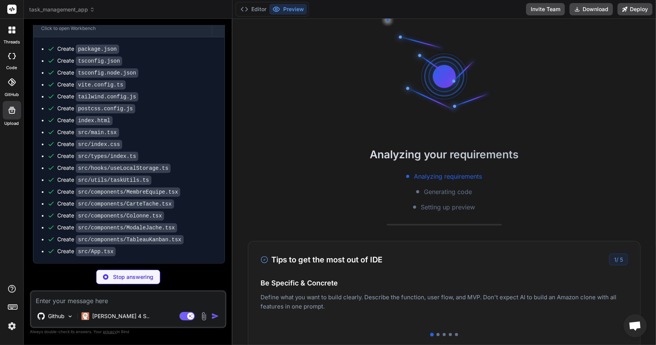
scroll to position [1808, 0]
click at [298, 10] on button "Preview" at bounding box center [288, 9] width 38 height 11
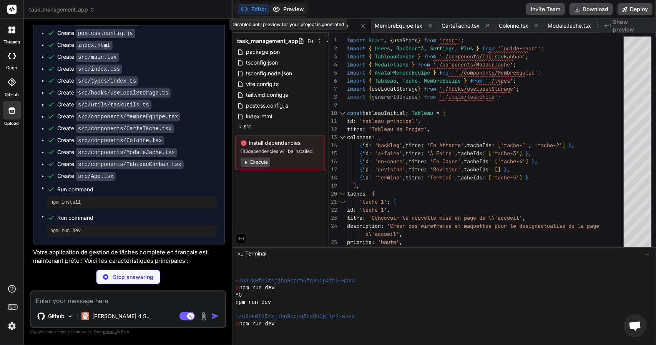
scroll to position [1966, 0]
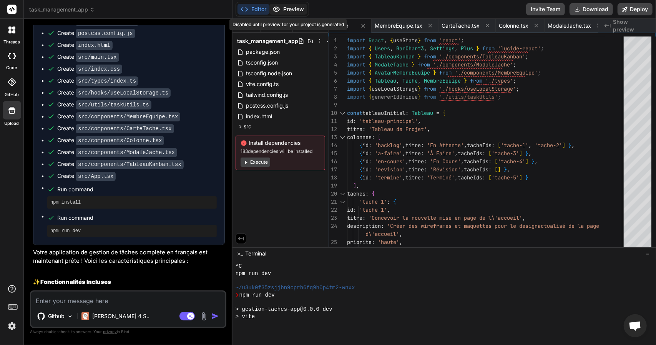
type textarea "x"
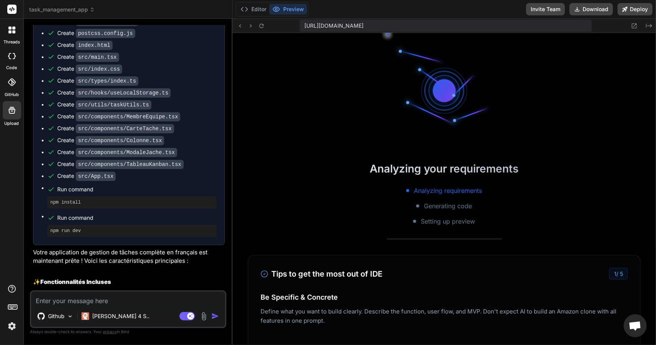
scroll to position [2031, 0]
